Goal: Task Accomplishment & Management: Manage account settings

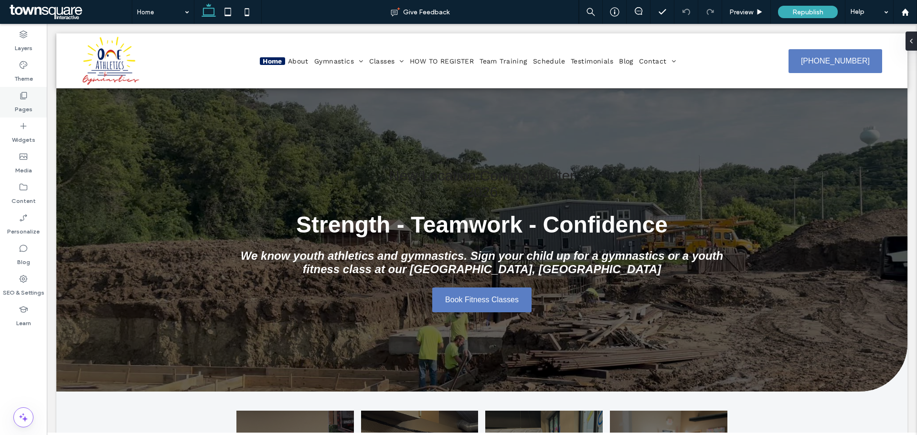
click at [35, 104] on div "Pages" at bounding box center [23, 102] width 47 height 31
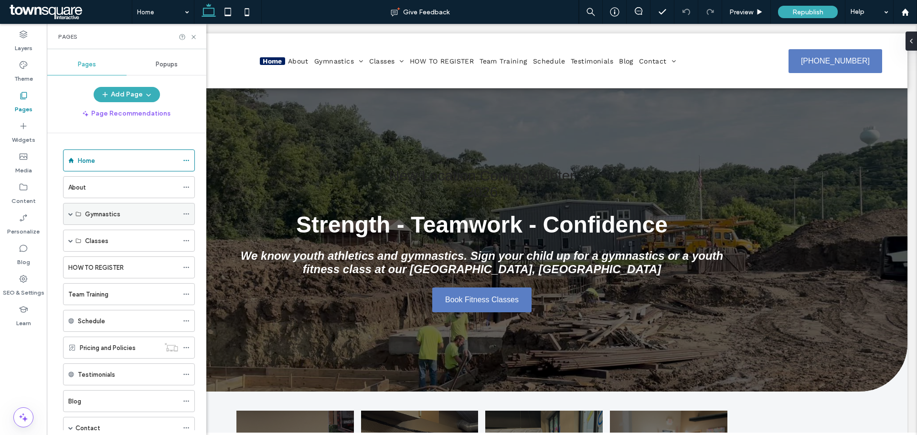
click at [68, 215] on span at bounding box center [70, 214] width 5 height 5
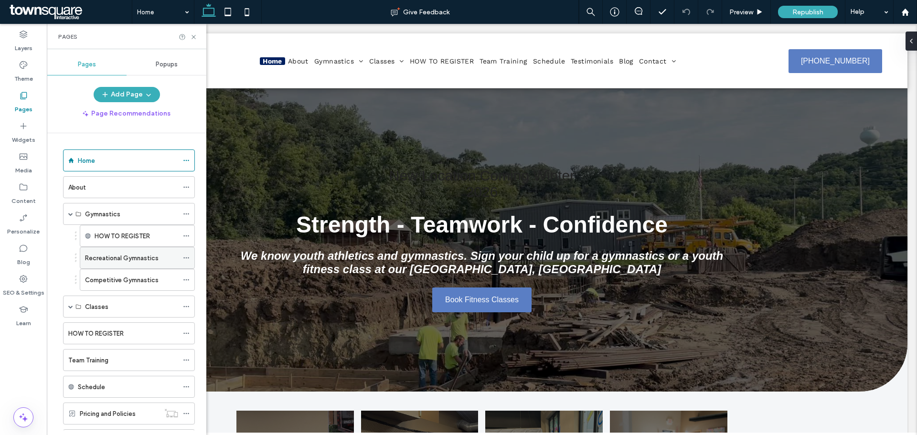
click at [118, 258] on label "Recreational Gymnastics" at bounding box center [122, 258] width 74 height 17
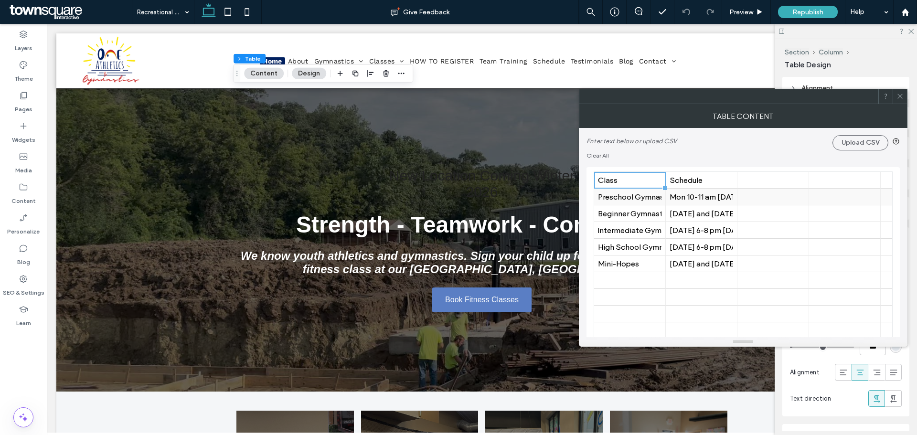
click at [699, 198] on div "Mon 10-11 am Thursday 10-11 am Tuesday 3-4, 4-5, 5-6 pm Thursday 4-5, 5-6 pm Sa…" at bounding box center [702, 197] width 64 height 9
click at [703, 216] on div "Tuesday and Thursday 6-8 pm" at bounding box center [702, 213] width 64 height 9
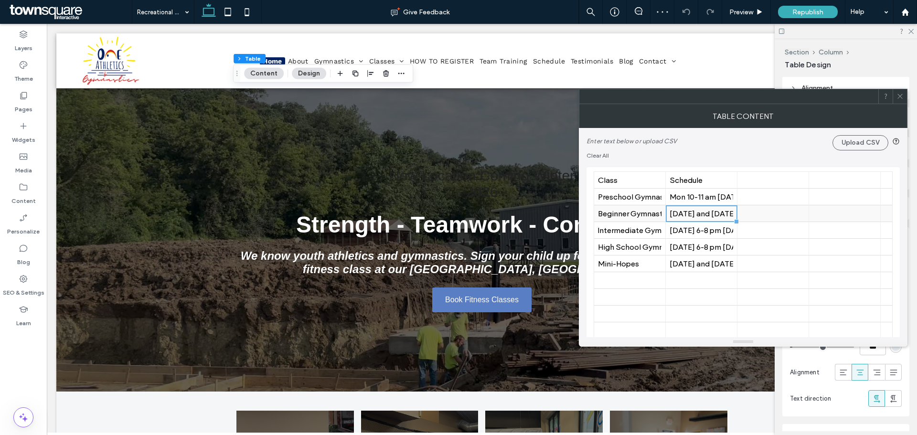
click at [703, 216] on div "Tuesday and Thursday 6-8 pm" at bounding box center [702, 213] width 64 height 9
click at [703, 216] on input "**********" at bounding box center [702, 213] width 72 height 16
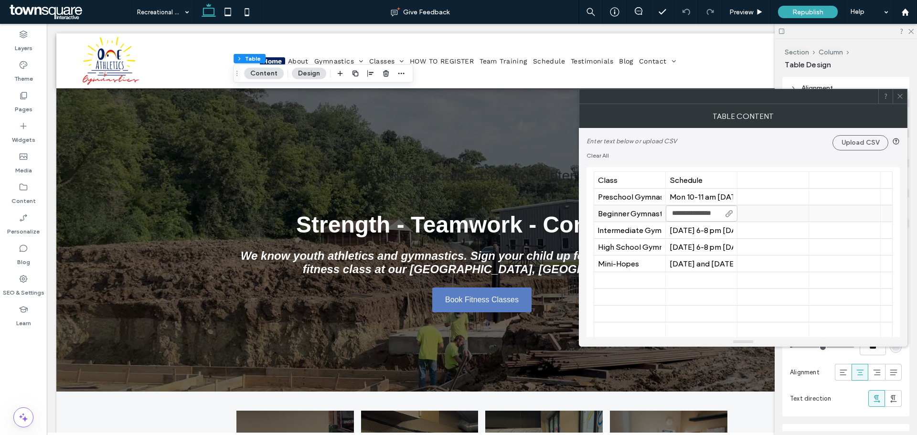
type input "**********"
click at [822, 217] on div at bounding box center [845, 213] width 64 height 17
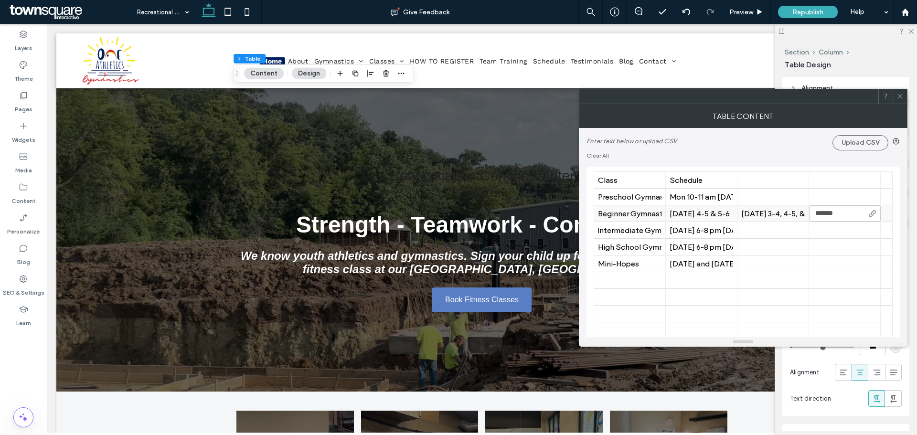
type input "********"
click at [742, 213] on div "Thursday 3-4, 4-5, & 5-6" at bounding box center [774, 213] width 64 height 9
click at [742, 213] on input "**********" at bounding box center [774, 213] width 72 height 16
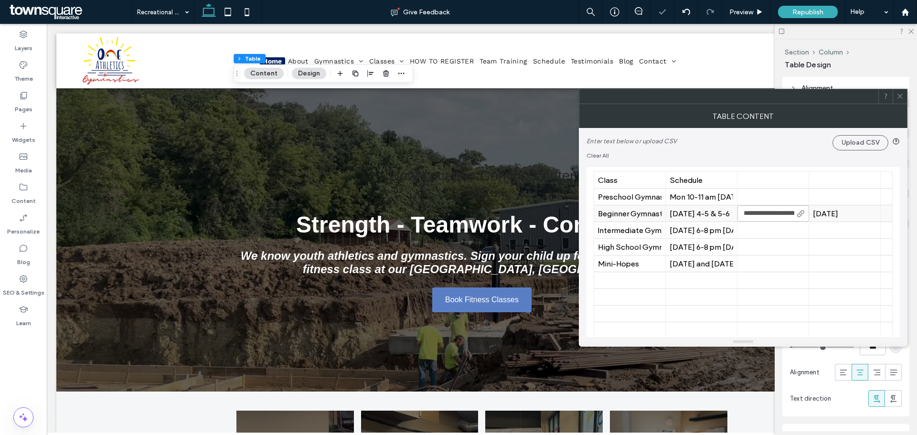
scroll to position [0, 3]
click at [742, 213] on input "**********" at bounding box center [774, 213] width 72 height 16
type input "**********"
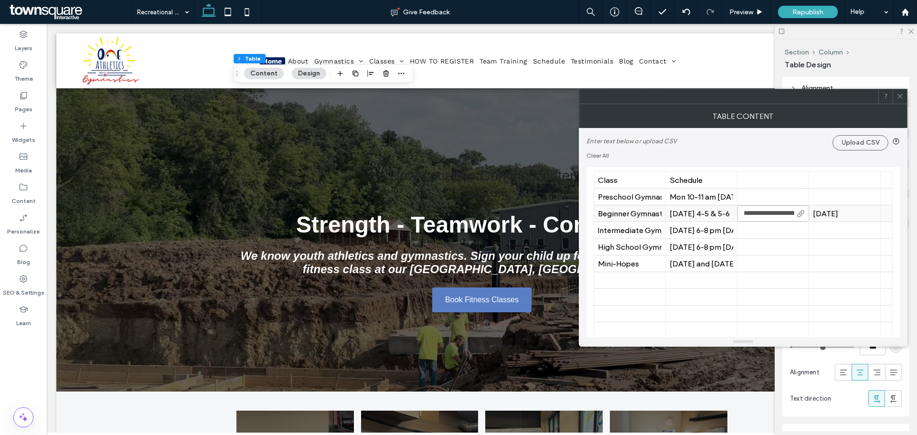
click at [857, 216] on div "Saturday" at bounding box center [845, 213] width 64 height 9
click at [791, 213] on div "| Thursday 3-4, 4-5, & 5-6" at bounding box center [774, 213] width 64 height 9
click at [757, 214] on div "| Thursday 3-4, 4-5, & 5-6" at bounding box center [774, 213] width 64 height 9
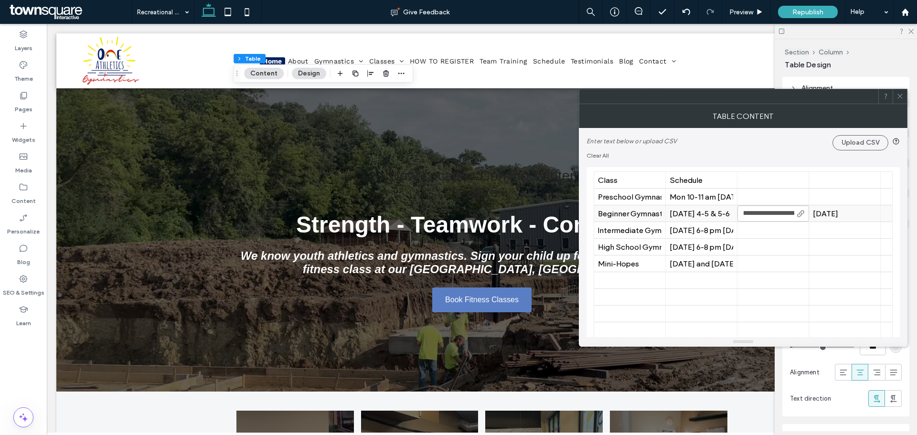
click at [742, 216] on input "**********" at bounding box center [774, 213] width 72 height 16
click at [770, 217] on div "| Thursday 3-4, 4-5, & 5-6" at bounding box center [774, 213] width 64 height 9
type input "**********"
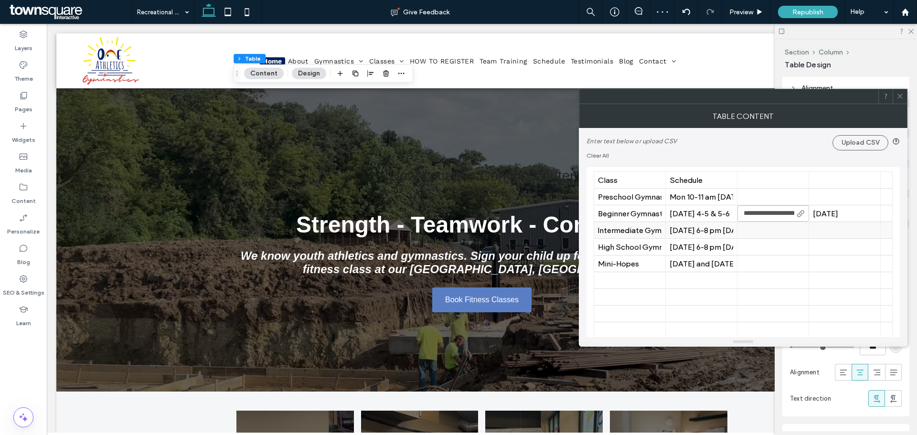
click at [760, 230] on div at bounding box center [774, 230] width 64 height 17
click at [767, 218] on div "Thursday 3-4, 4-5, & 5-6" at bounding box center [774, 213] width 64 height 17
click at [781, 212] on div "Thursday 3-4, 4-5, & 5-6" at bounding box center [774, 213] width 64 height 9
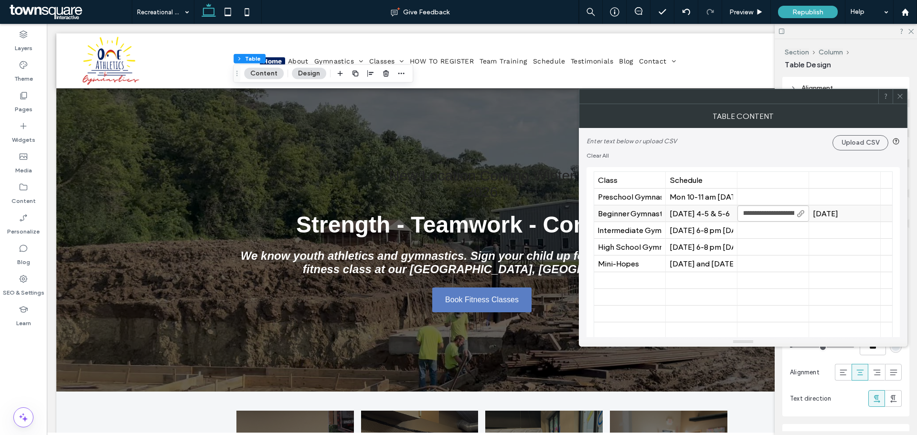
click at [786, 214] on input "**********" at bounding box center [774, 213] width 72 height 16
type input "**********"
click at [712, 213] on div "Tuesday 4-5 & 5-6" at bounding box center [702, 213] width 64 height 9
click at [722, 215] on div "Tuesday 4-5 & 5-6" at bounding box center [702, 213] width 64 height 9
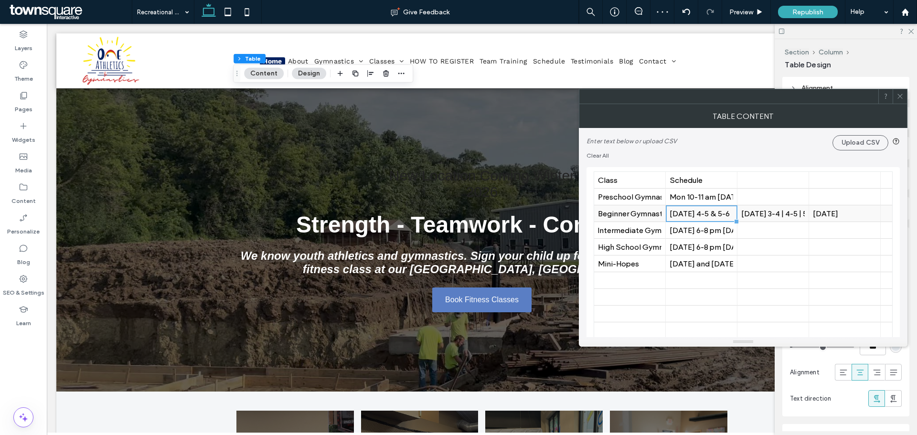
click at [722, 215] on div "Tuesday 4-5 & 5-6" at bounding box center [702, 213] width 64 height 9
click at [719, 215] on input "**********" at bounding box center [702, 213] width 72 height 16
type input "**********"
click at [783, 233] on div at bounding box center [774, 230] width 64 height 17
click at [817, 216] on div "Saturday" at bounding box center [845, 213] width 64 height 9
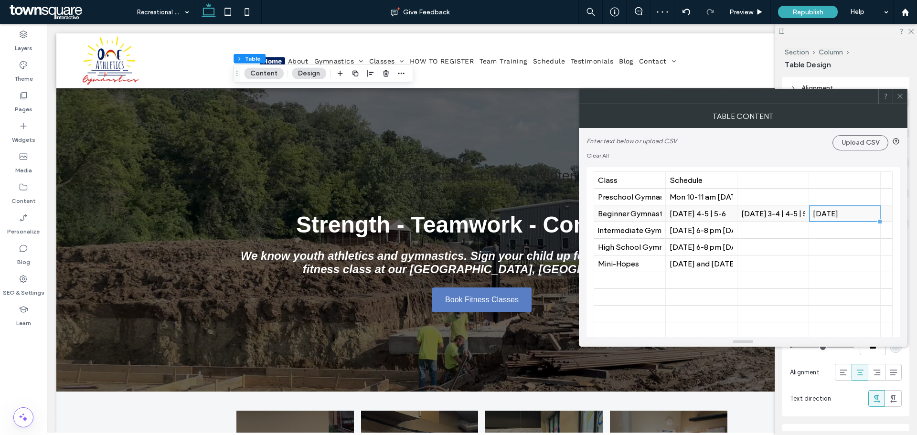
click at [861, 216] on div "Saturday" at bounding box center [845, 213] width 64 height 9
type input "**********"
click at [726, 233] on div "Tuesday 6-8 pm Thursday 6-8 pm Saturday 9-11 am" at bounding box center [702, 230] width 64 height 9
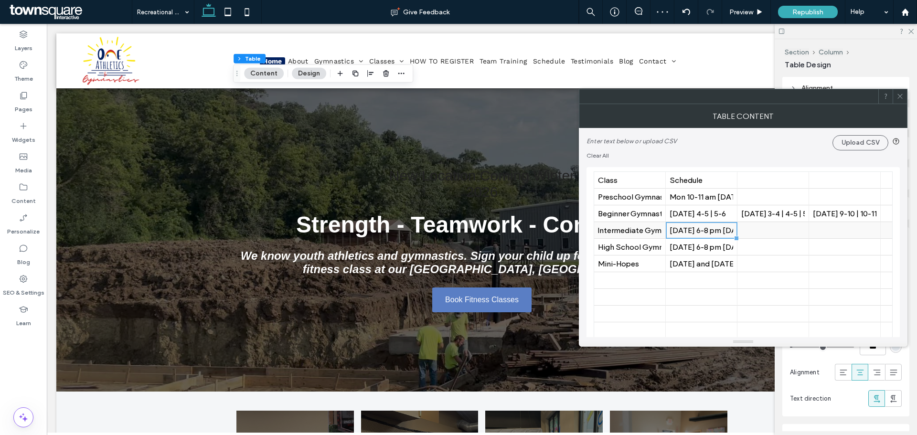
click at [726, 233] on div "Tuesday 6-8 pm Thursday 6-8 pm Saturday 9-11 am" at bounding box center [702, 230] width 64 height 9
click at [777, 275] on div at bounding box center [774, 280] width 64 height 17
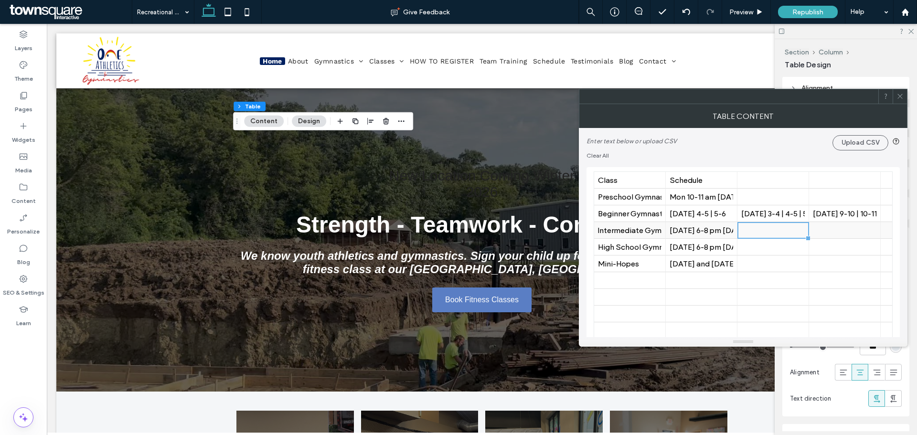
click at [745, 234] on div at bounding box center [774, 230] width 64 height 17
click at [773, 162] on span "Enter text below or upload CSV Upload CSV Clear All 32 32 32 32 32 32 32 32 32 …" at bounding box center [743, 236] width 313 height 216
click at [799, 249] on div at bounding box center [774, 247] width 64 height 17
click at [901, 100] on span at bounding box center [900, 96] width 7 height 14
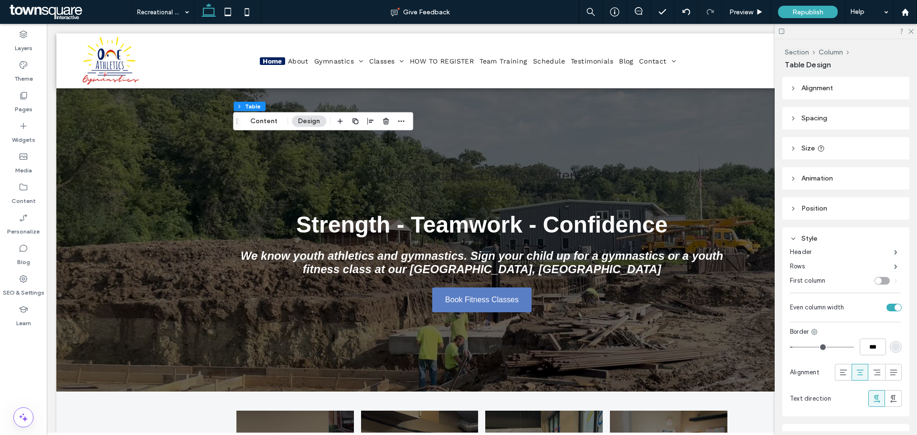
click at [796, 237] on icon at bounding box center [793, 239] width 7 height 7
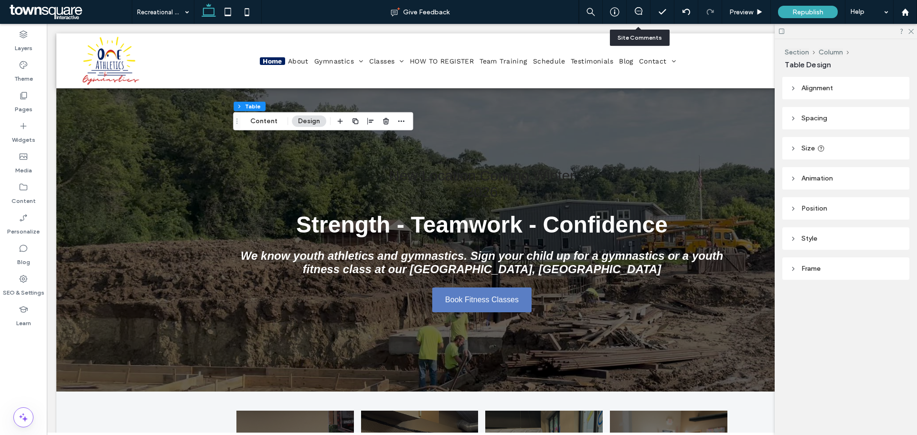
click at [639, 15] on div at bounding box center [638, 12] width 23 height 10
click at [633, 11] on span at bounding box center [638, 11] width 23 height 8
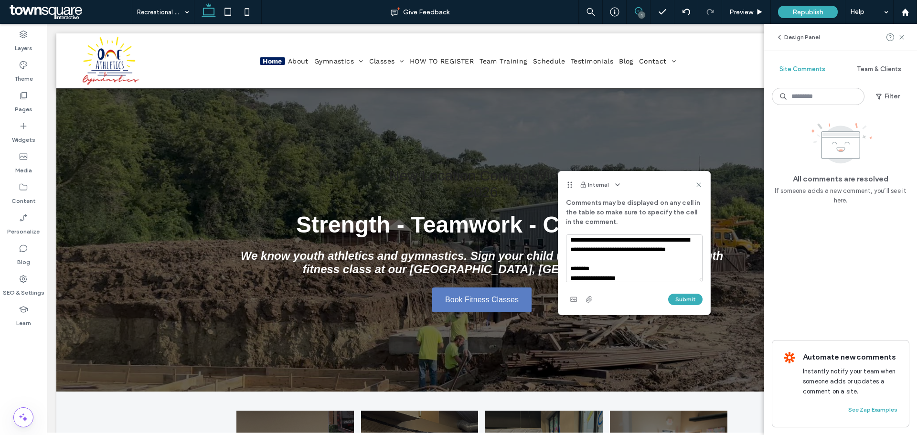
scroll to position [118, 0]
type textarea "**********"
click at [686, 300] on button "Submit" at bounding box center [686, 299] width 34 height 11
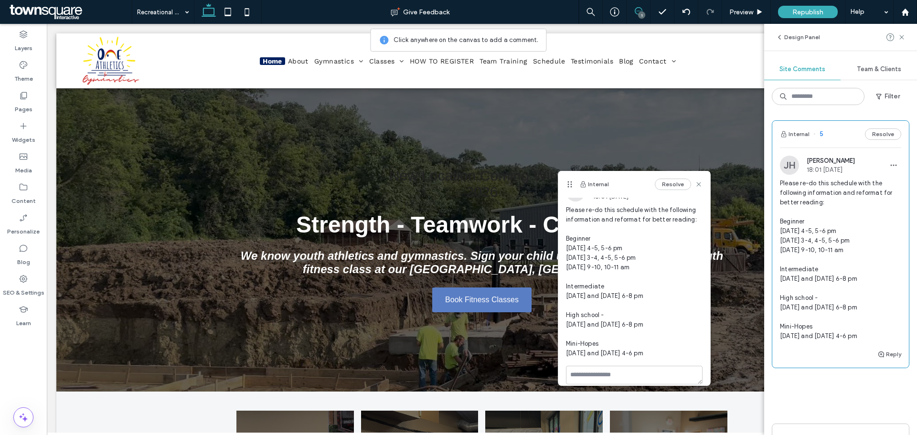
scroll to position [24, 0]
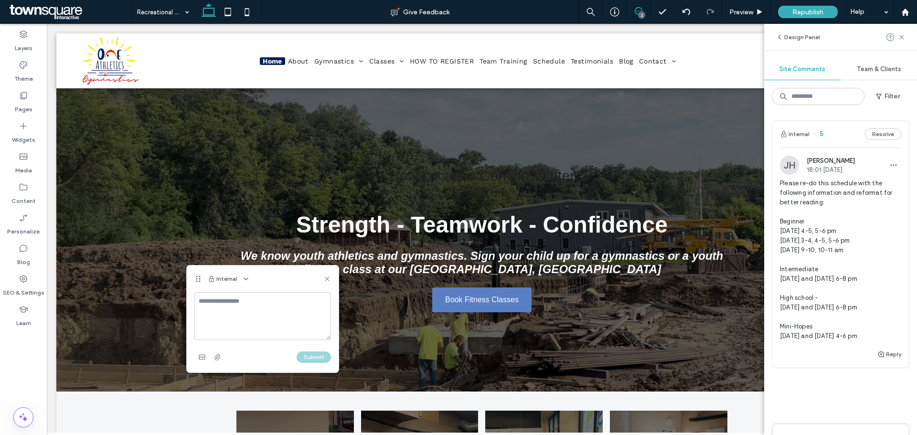
click at [328, 273] on div "Internal" at bounding box center [263, 279] width 152 height 27
click at [327, 280] on use at bounding box center [327, 279] width 4 height 4
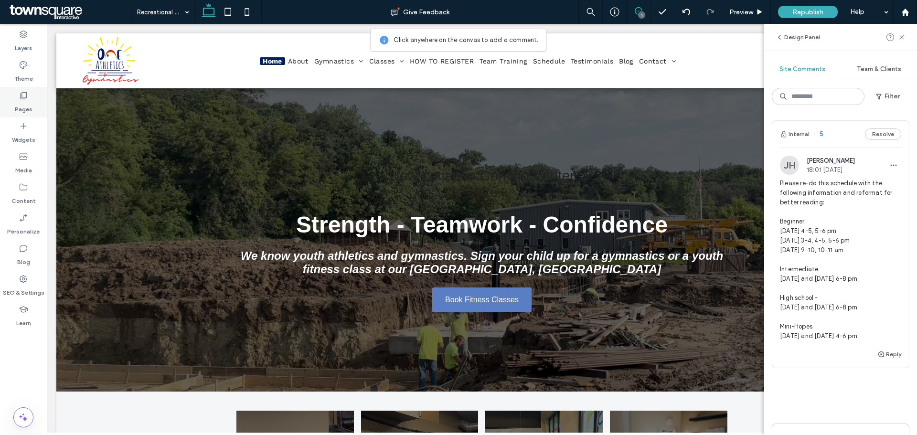
click at [13, 97] on div "Pages" at bounding box center [23, 102] width 47 height 31
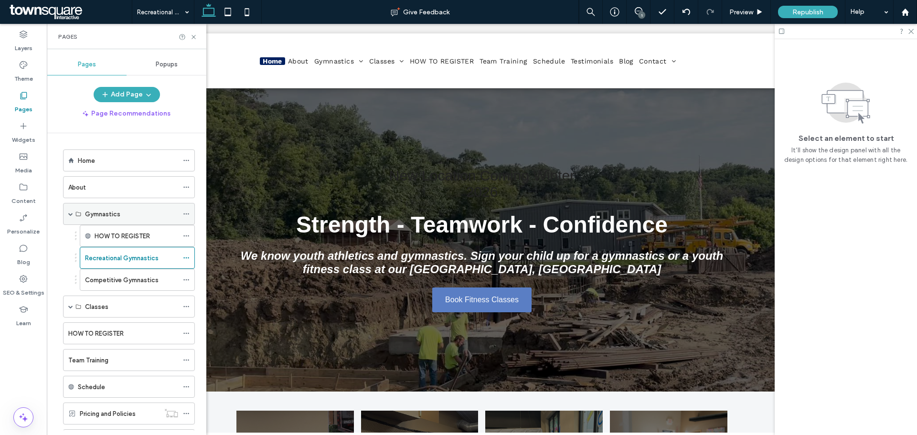
click at [67, 212] on div "Gymnastics" at bounding box center [129, 214] width 132 height 22
click at [72, 217] on span at bounding box center [70, 214] width 5 height 21
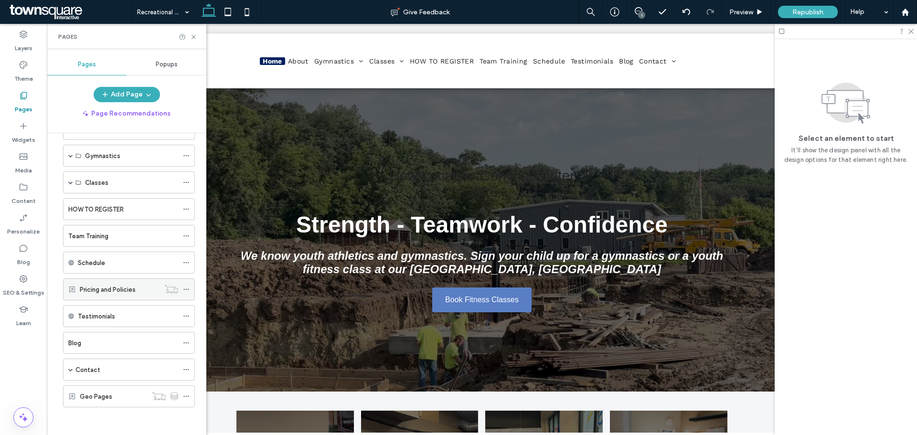
scroll to position [59, 0]
click at [67, 180] on div "Classes" at bounding box center [129, 182] width 132 height 22
click at [69, 182] on span at bounding box center [70, 181] width 5 height 5
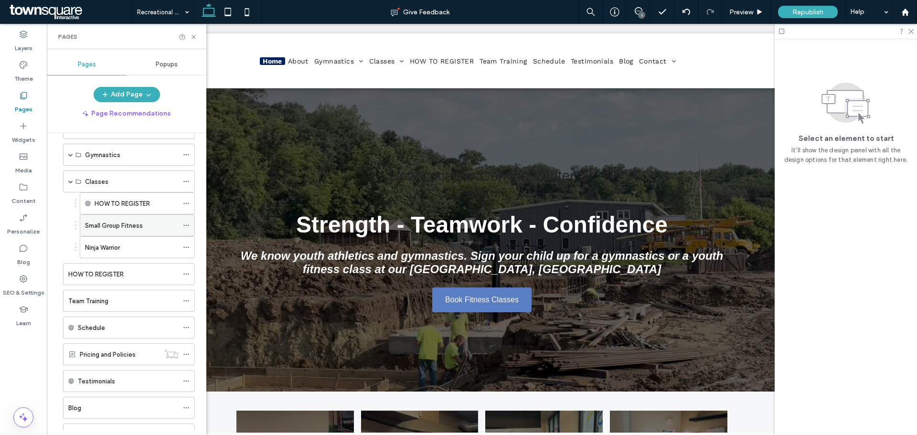
click at [123, 229] on label "Small Group Fitness" at bounding box center [114, 225] width 58 height 17
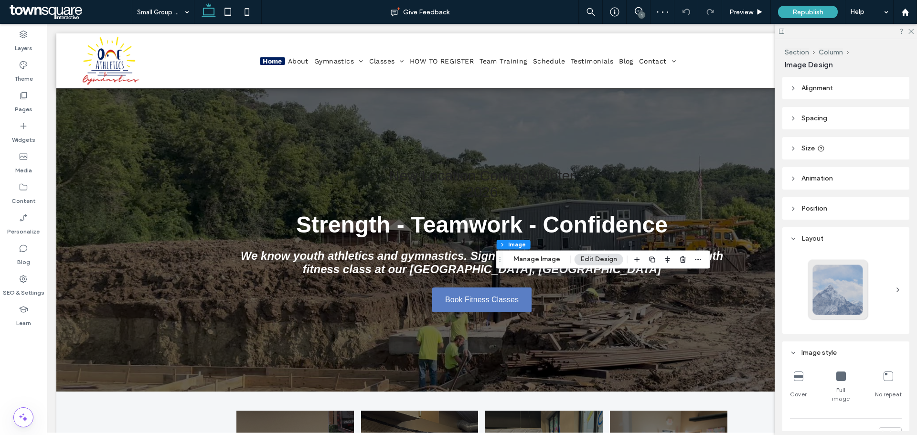
type input "*"
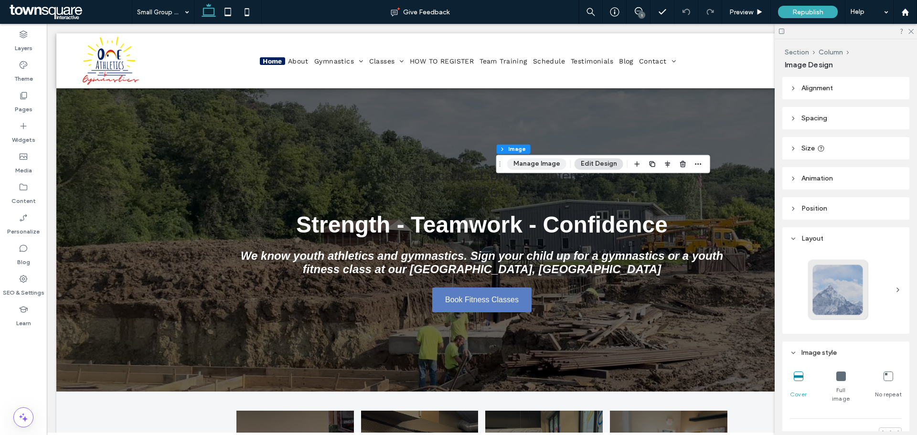
click at [535, 161] on button "Manage Image" at bounding box center [536, 163] width 59 height 11
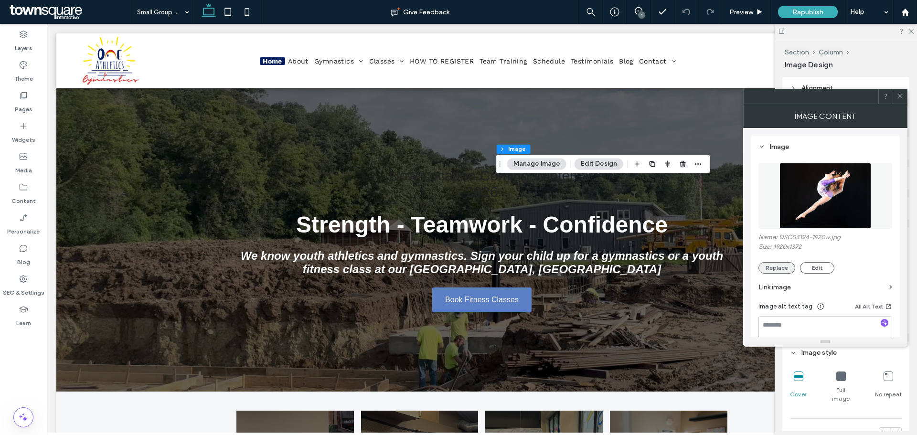
click at [792, 270] on button "Replace" at bounding box center [777, 267] width 37 height 11
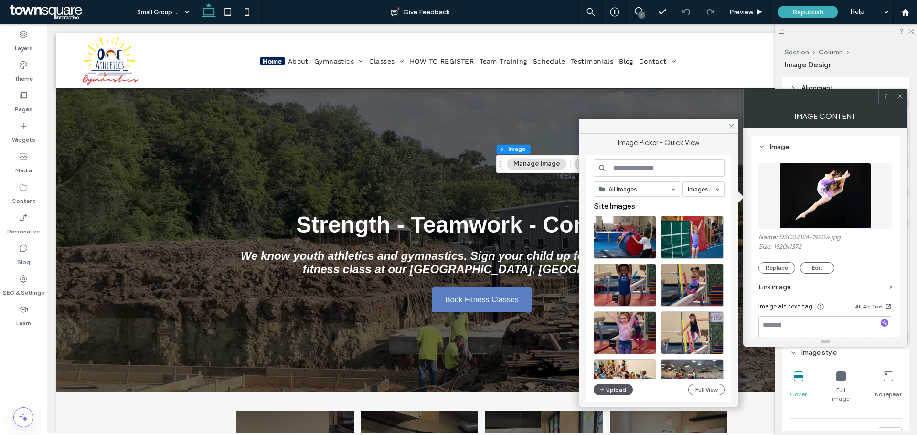
click at [622, 390] on button "Upload" at bounding box center [613, 389] width 39 height 11
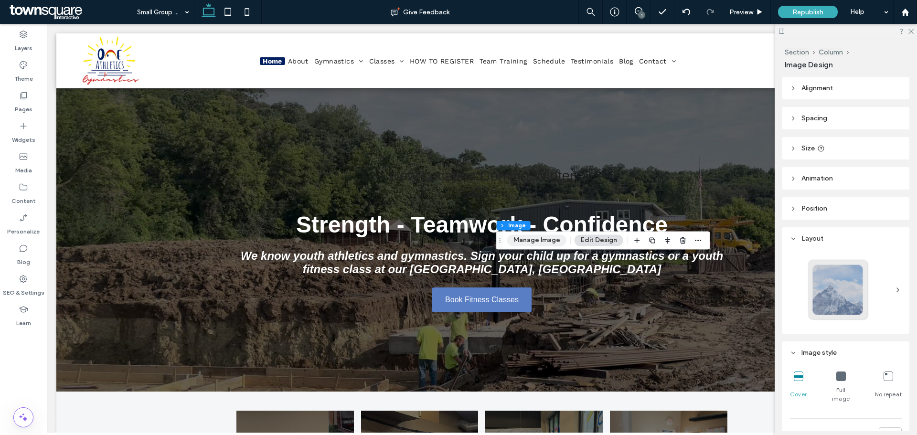
click at [536, 245] on button "Manage Image" at bounding box center [536, 240] width 59 height 11
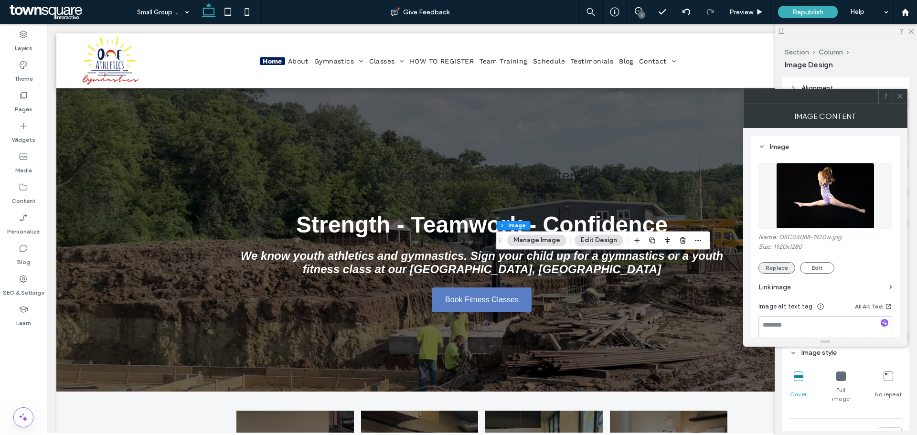
click at [775, 266] on button "Replace" at bounding box center [777, 267] width 37 height 11
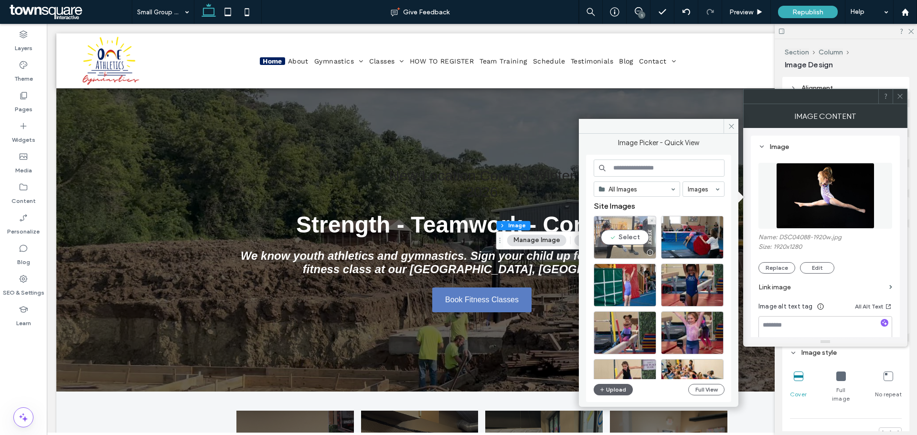
click at [618, 235] on div "Select" at bounding box center [625, 237] width 63 height 43
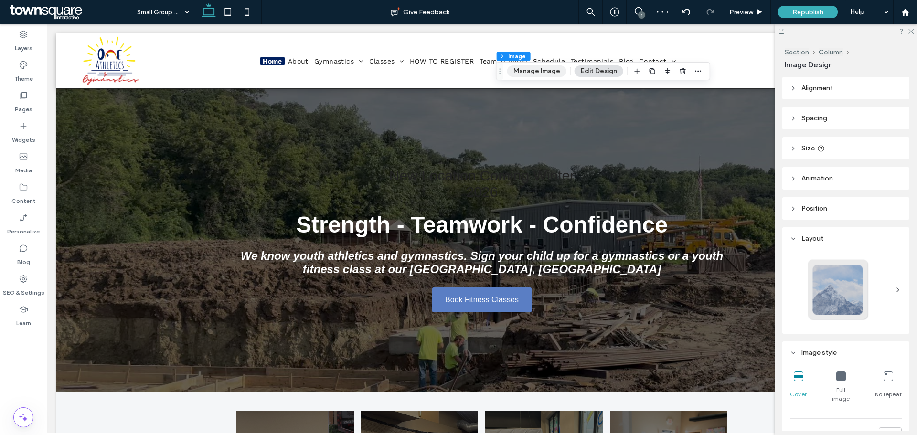
drag, startPoint x: 528, startPoint y: 71, endPoint x: 533, endPoint y: 68, distance: 6.2
click at [528, 72] on button "Manage Image" at bounding box center [536, 70] width 59 height 11
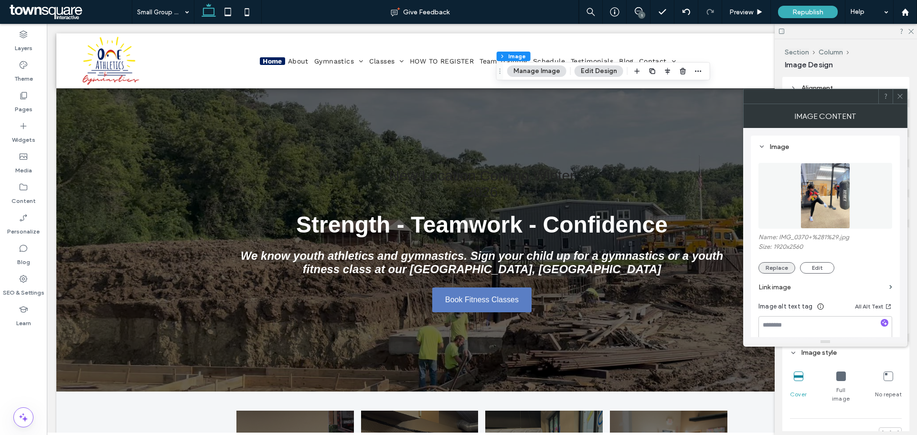
click at [768, 268] on button "Replace" at bounding box center [777, 267] width 37 height 11
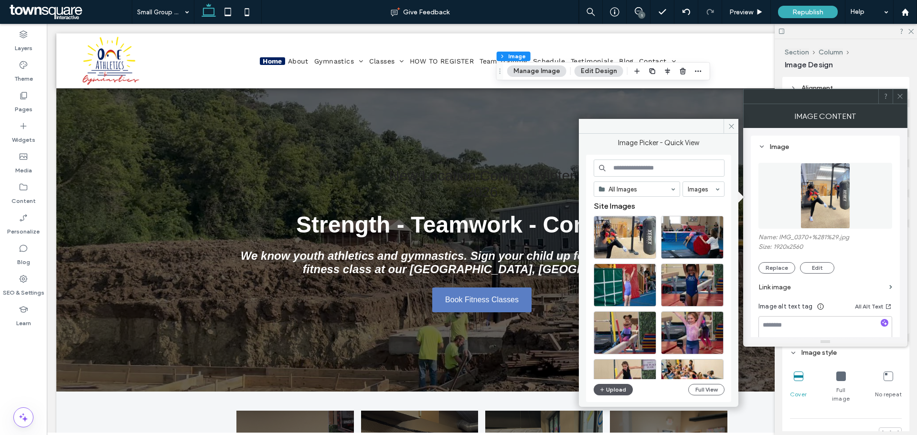
click at [624, 390] on button "Upload" at bounding box center [613, 389] width 39 height 11
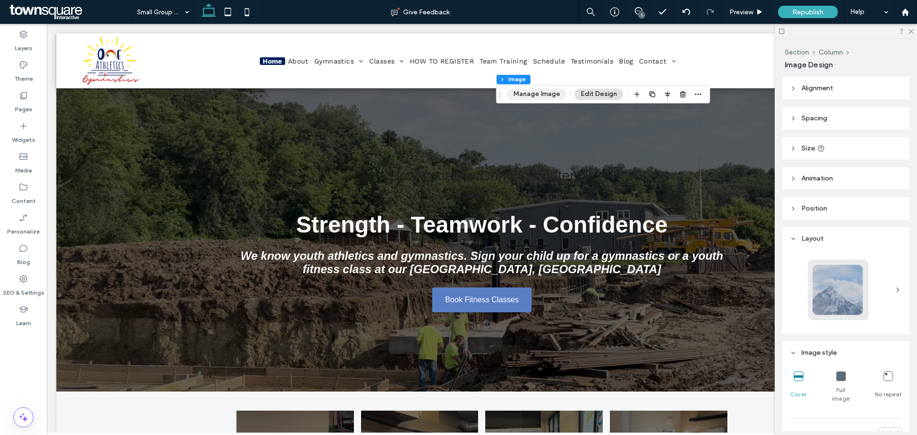
click at [537, 93] on button "Manage Image" at bounding box center [536, 93] width 59 height 11
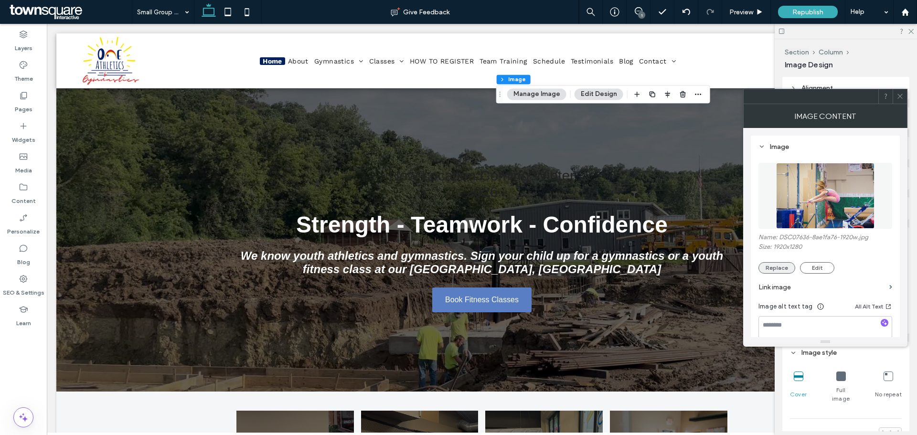
click at [787, 268] on button "Replace" at bounding box center [777, 267] width 37 height 11
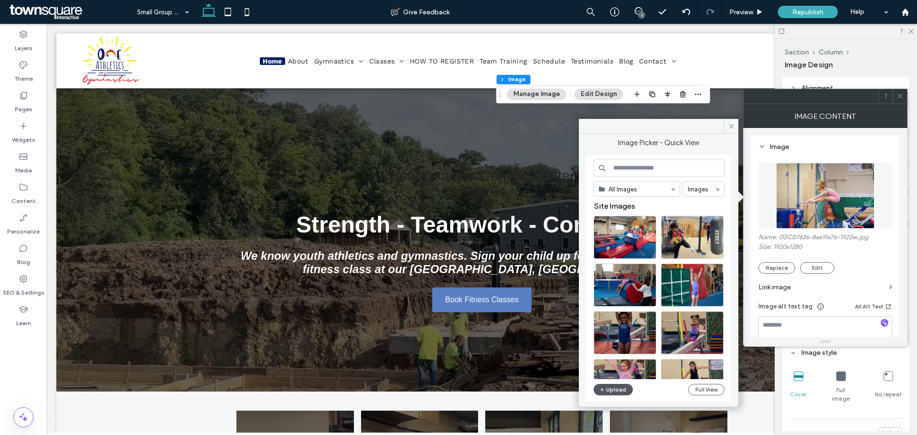
click at [617, 384] on button "Upload" at bounding box center [613, 389] width 39 height 11
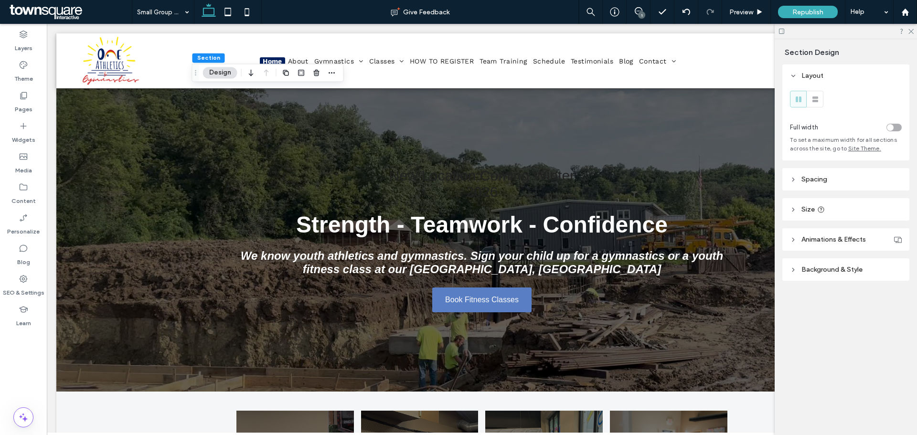
click at [886, 270] on header "Background & Style" at bounding box center [846, 270] width 127 height 22
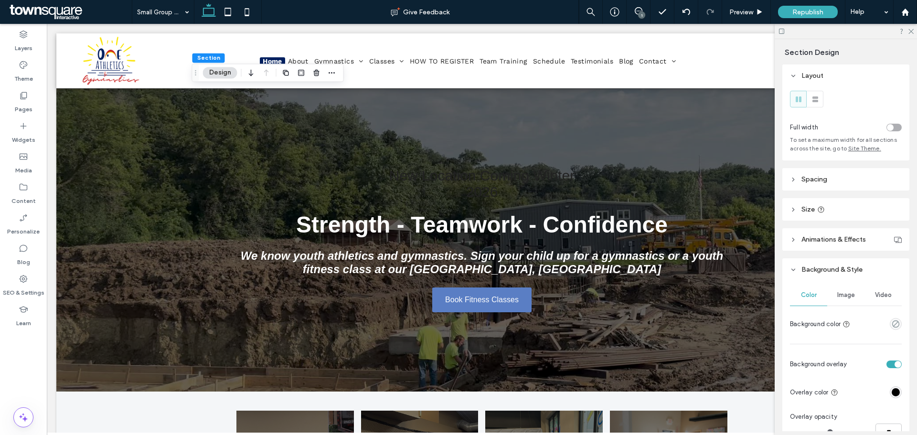
click at [836, 304] on div "Image" at bounding box center [846, 295] width 37 height 21
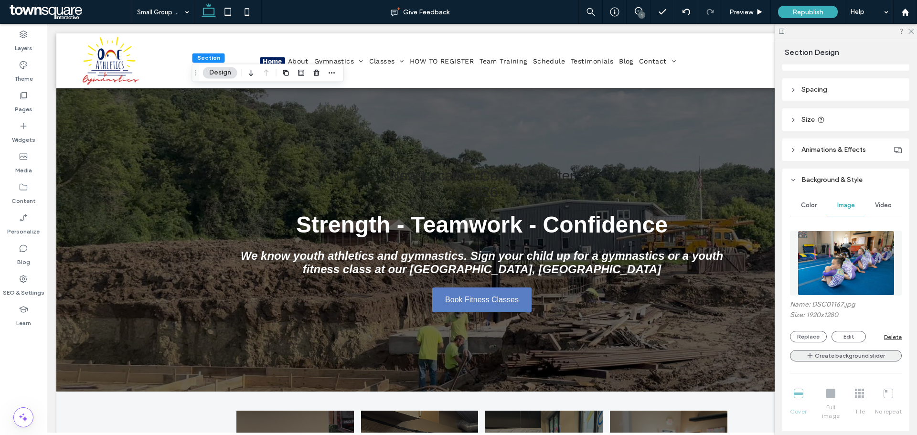
scroll to position [96, 0]
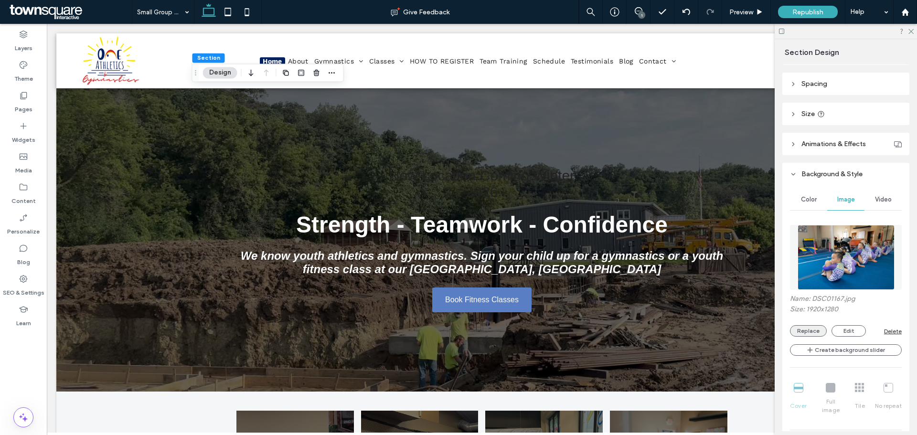
click at [806, 327] on button "Replace" at bounding box center [808, 330] width 37 height 11
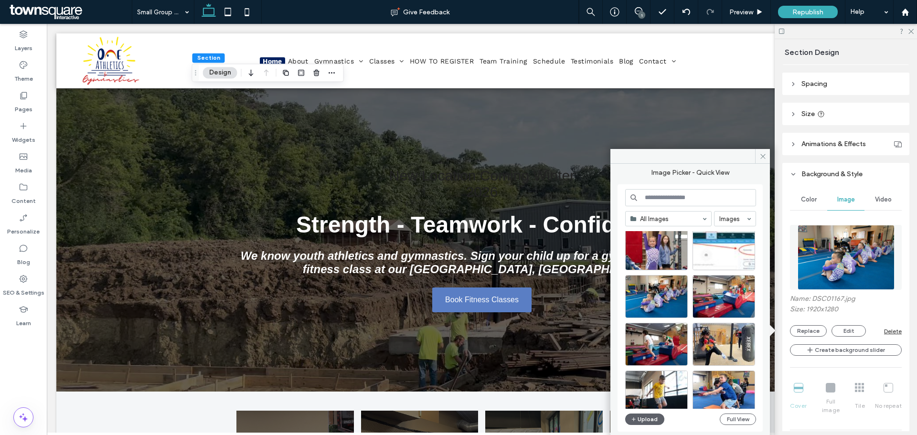
scroll to position [410, 0]
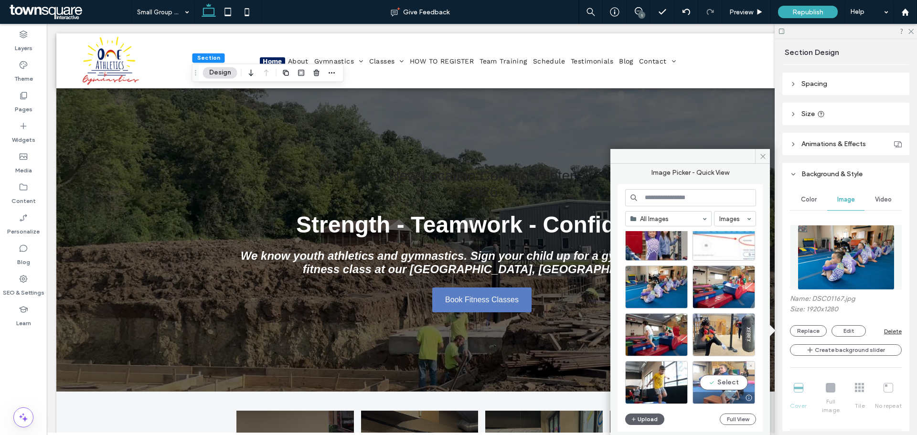
click at [730, 378] on div "Select" at bounding box center [724, 382] width 63 height 43
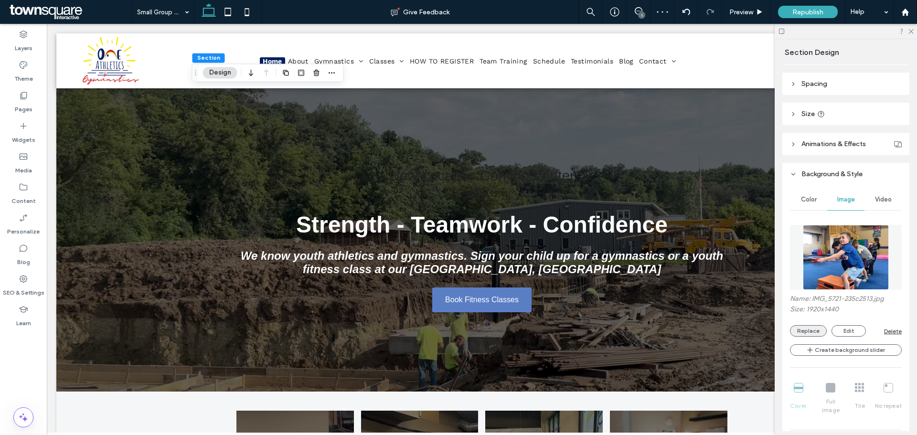
click at [796, 329] on button "Replace" at bounding box center [808, 330] width 37 height 11
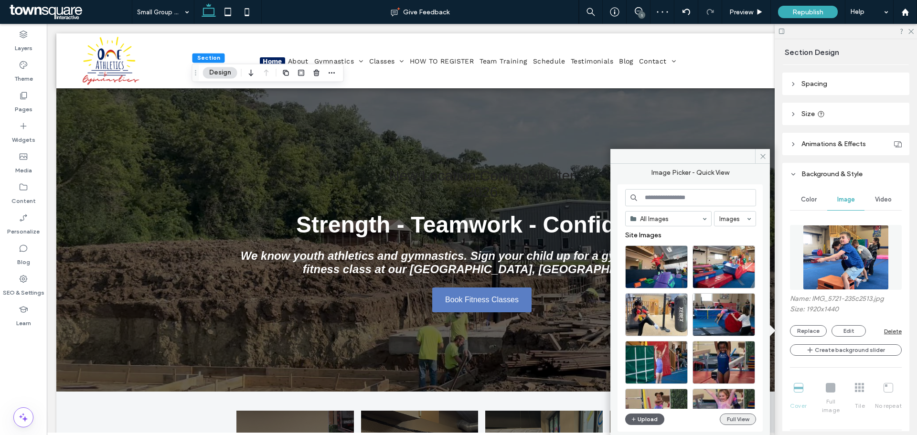
click at [741, 423] on button "Full View" at bounding box center [738, 419] width 36 height 11
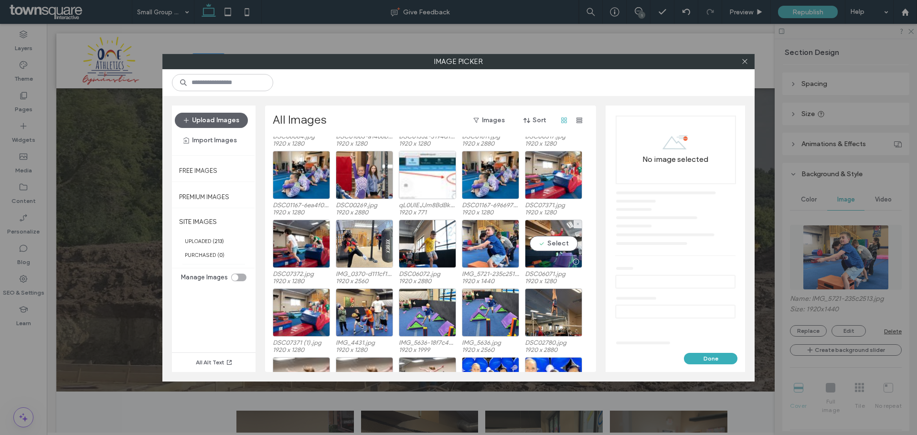
scroll to position [259, 0]
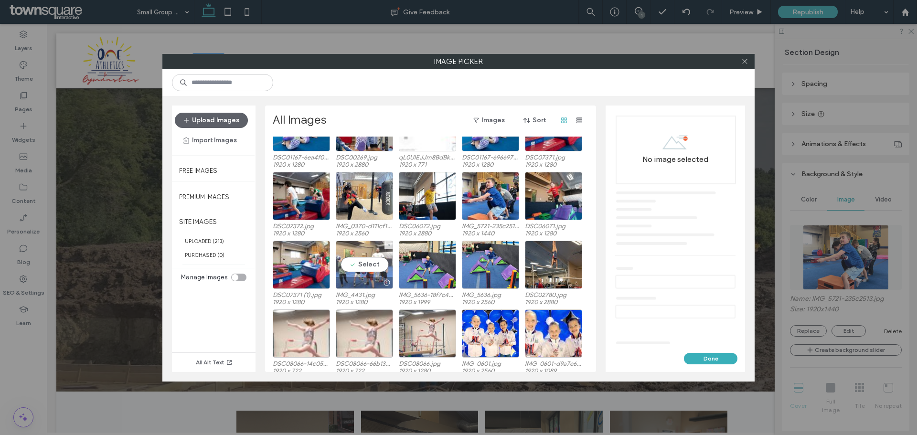
click at [366, 267] on div "Select" at bounding box center [364, 265] width 57 height 48
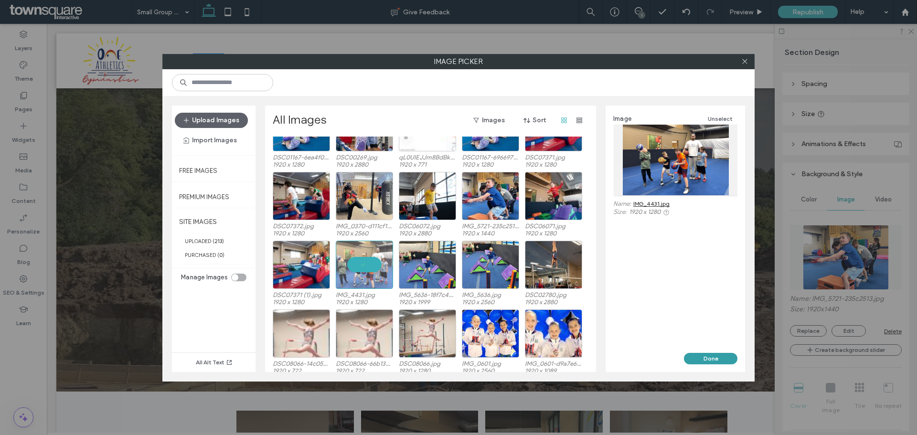
click at [693, 357] on button "Done" at bounding box center [711, 358] width 54 height 11
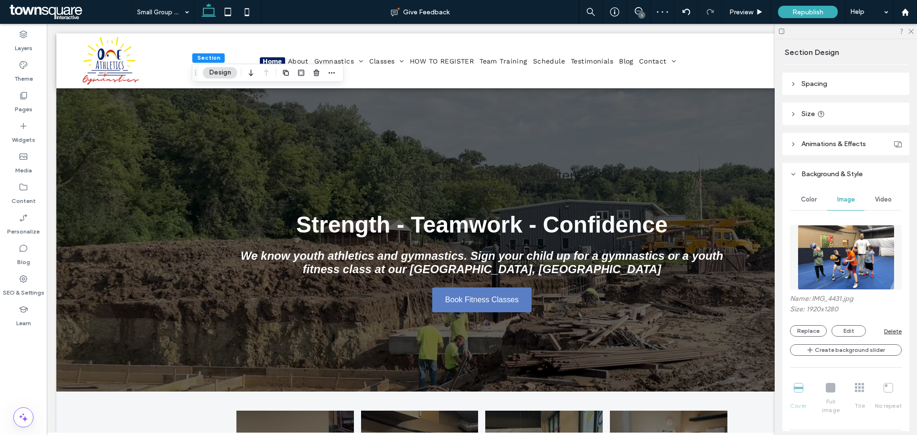
click at [24, 369] on div "Layers Theme Pages Widgets Media Content Personalize Blog SEO & Settings Learn" at bounding box center [23, 229] width 47 height 411
click at [800, 12] on span "Republish" at bounding box center [808, 12] width 31 height 8
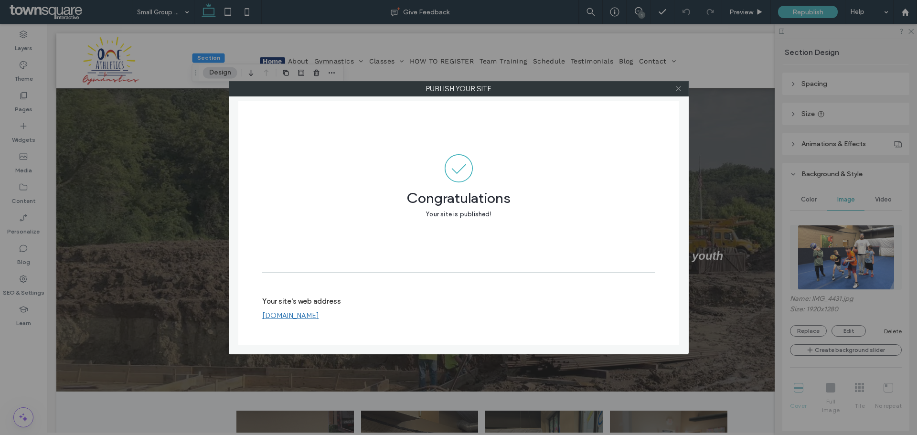
click at [680, 89] on use at bounding box center [678, 88] width 5 height 5
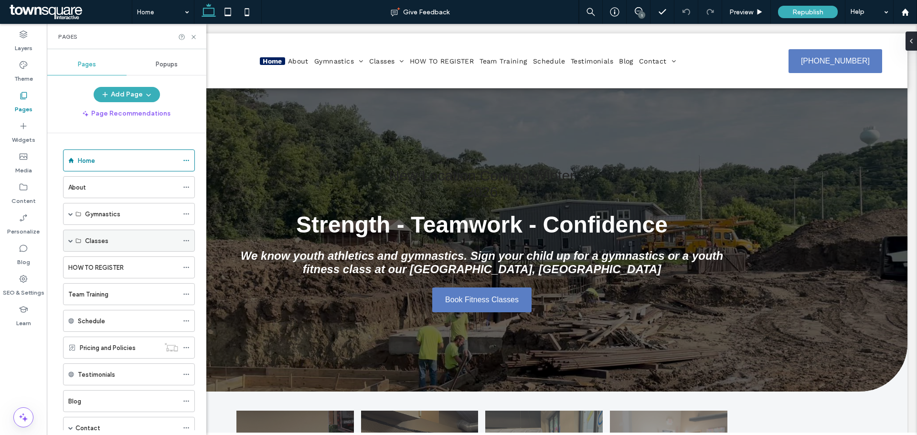
scroll to position [59, 0]
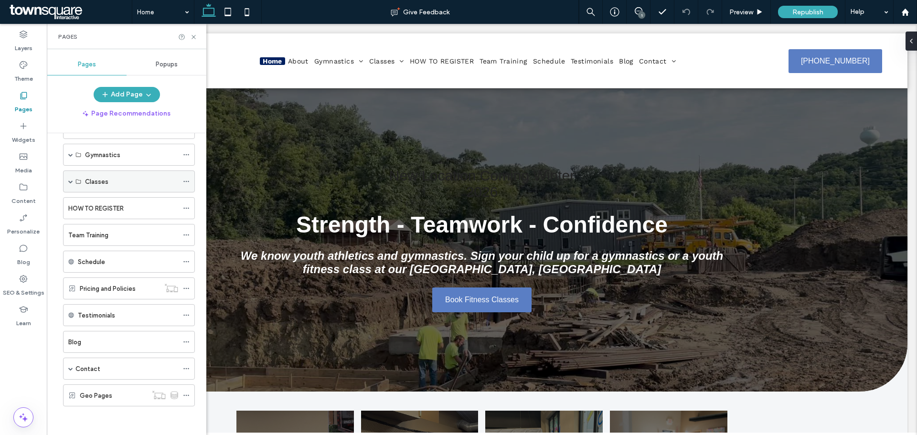
click at [71, 178] on span at bounding box center [70, 181] width 5 height 21
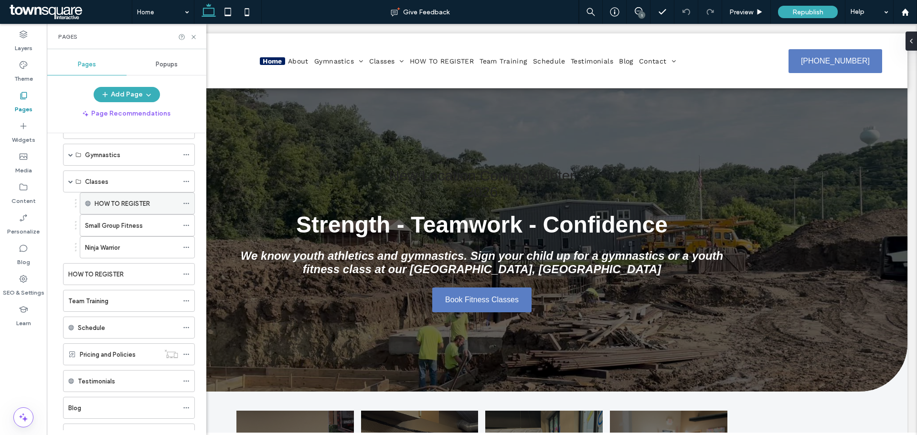
click at [109, 199] on label "HOW TO REGISTER" at bounding box center [122, 203] width 55 height 17
click at [194, 36] on icon at bounding box center [193, 36] width 7 height 7
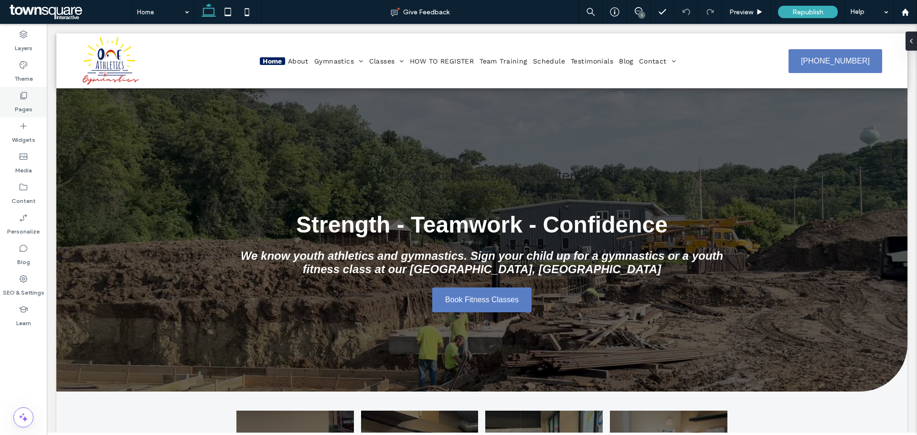
click at [14, 116] on div "Pages" at bounding box center [23, 102] width 47 height 31
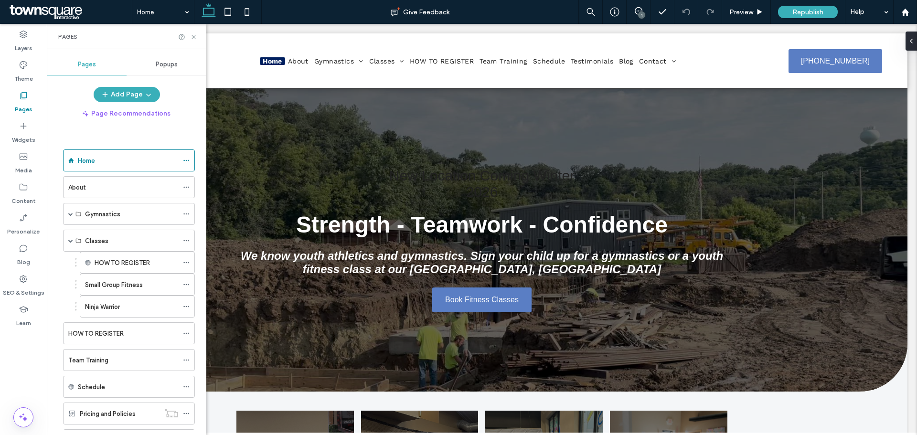
click at [19, 106] on label "Pages" at bounding box center [24, 106] width 18 height 13
click at [94, 332] on label "HOW TO REGISTER" at bounding box center [95, 333] width 55 height 17
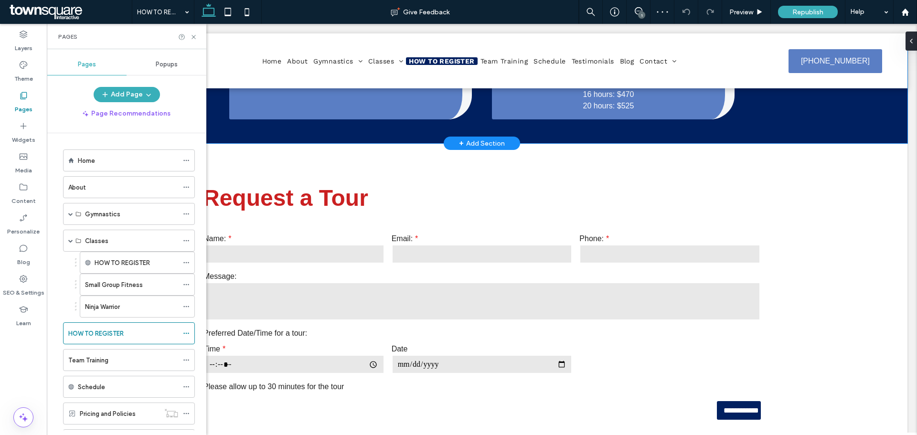
scroll to position [1242, 0]
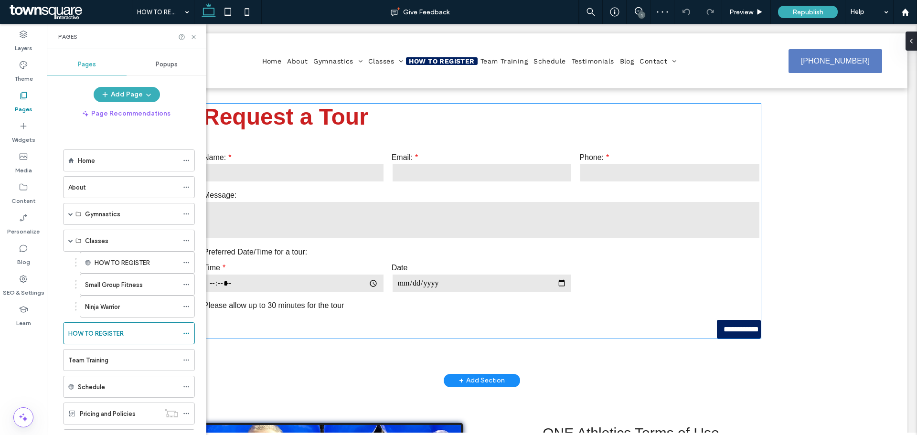
click at [488, 227] on textarea at bounding box center [482, 220] width 557 height 38
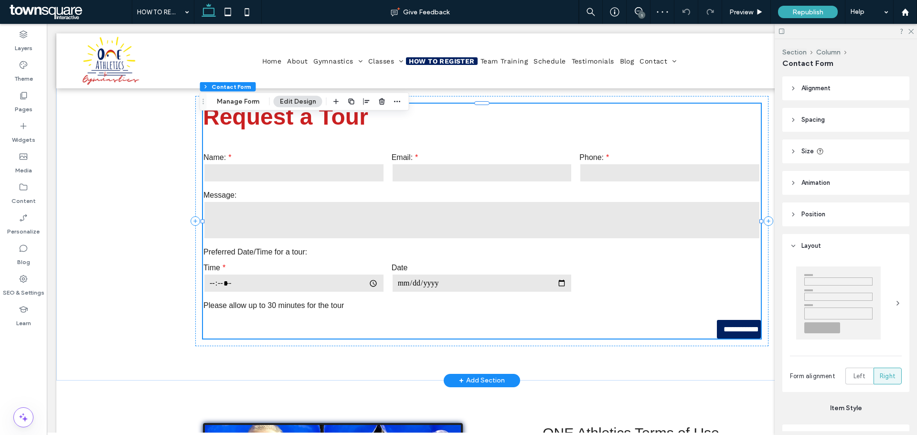
type input "*"
type input "***"
type input "*"
type input "***"
click at [249, 106] on button "Manage Form" at bounding box center [238, 101] width 55 height 11
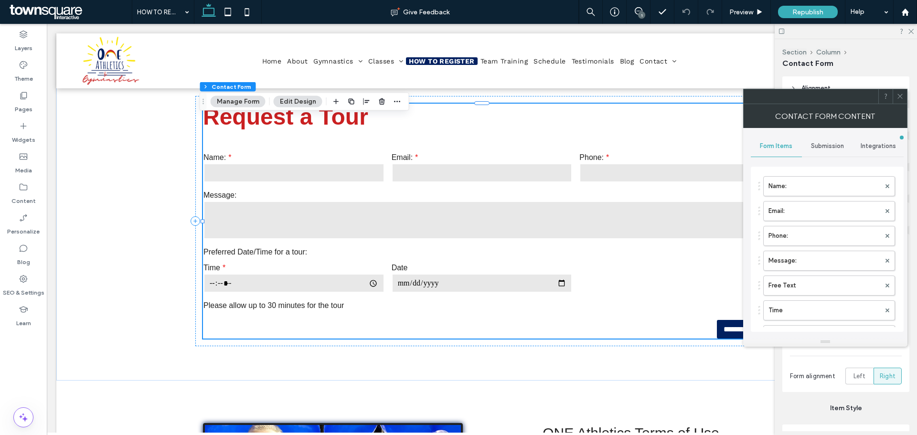
click at [819, 140] on div "Submission" at bounding box center [827, 146] width 51 height 21
click at [834, 185] on label "New submission notification" at bounding box center [828, 191] width 128 height 19
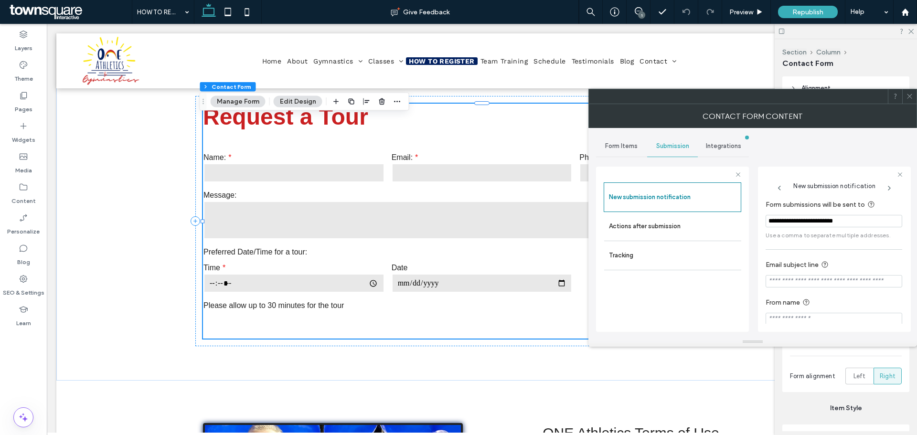
click at [793, 217] on input "**********" at bounding box center [834, 221] width 137 height 12
paste input "Form submissions will be sent to"
type input "**********"
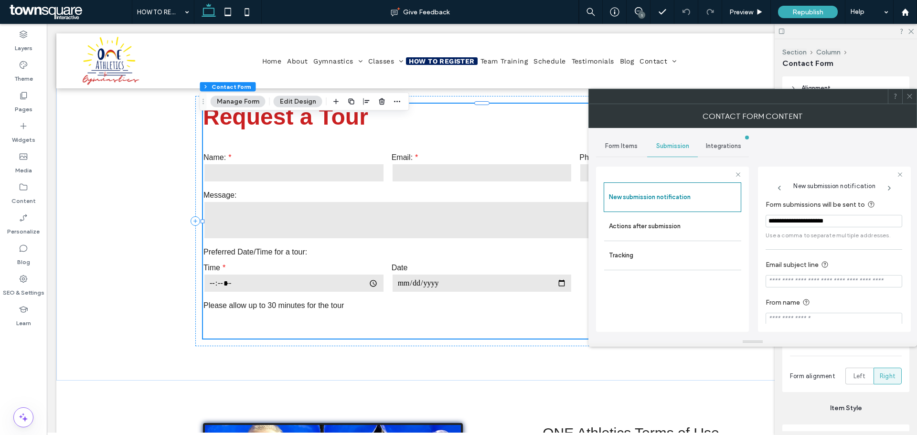
click at [801, 247] on div "**********" at bounding box center [834, 262] width 137 height 136
click at [788, 149] on div "**********" at bounding box center [752, 232] width 313 height 209
click at [906, 103] on div at bounding box center [910, 96] width 14 height 14
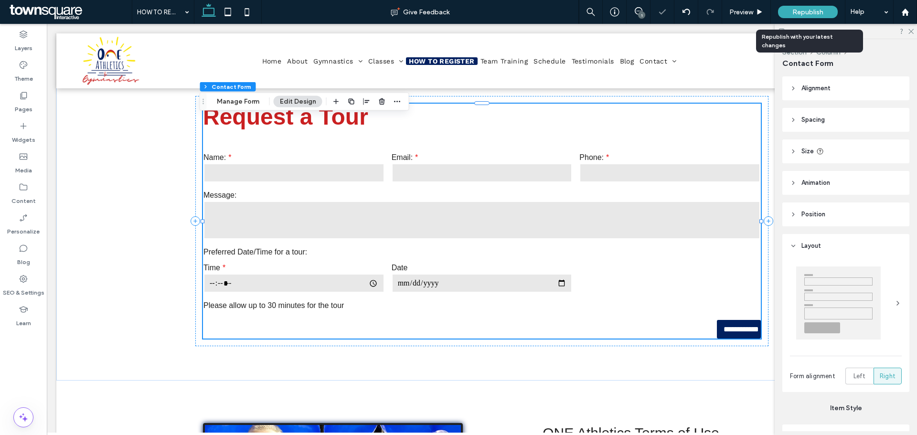
click at [800, 11] on span "Republish" at bounding box center [808, 12] width 31 height 8
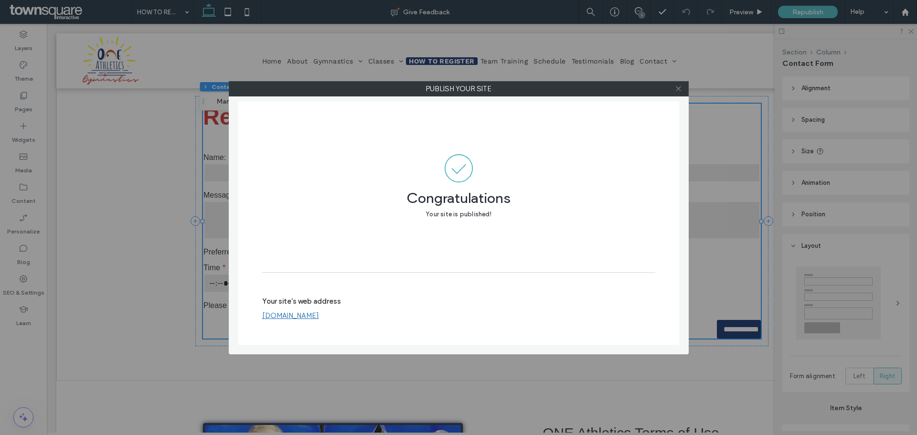
click at [677, 88] on icon at bounding box center [678, 88] width 7 height 7
